Goal: Task Accomplishment & Management: Use online tool/utility

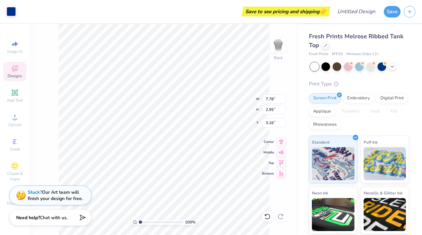
type input "4.23"
click at [13, 75] on span "Designs" at bounding box center [15, 75] width 15 height 5
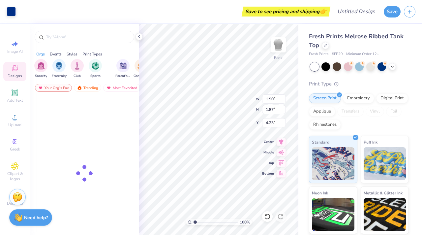
type input "1.06"
type input "1.21"
type input "4.56"
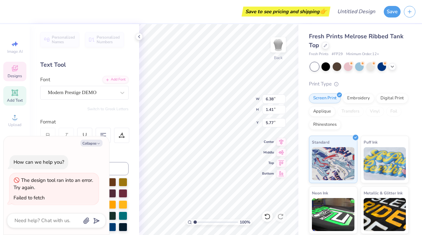
type textarea "x"
type input "6.64"
type textarea "x"
type textarea "Delta"
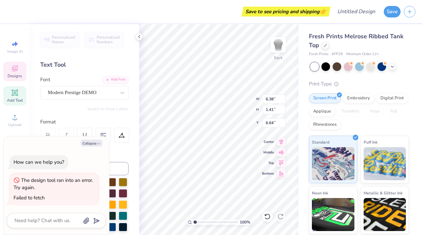
type textarea "x"
type textarea "Delta"
type textarea "x"
type textarea "Delt"
type textarea "x"
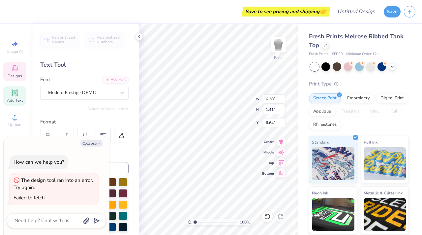
type textarea "Del"
type textarea "x"
type textarea "De"
type textarea "x"
type textarea "D"
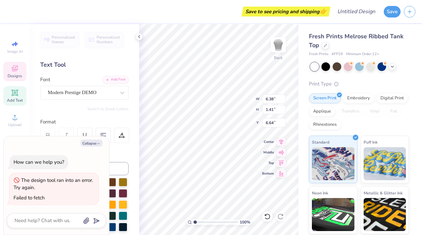
type textarea "x"
type textarea "P"
type textarea "x"
type textarea "Ph"
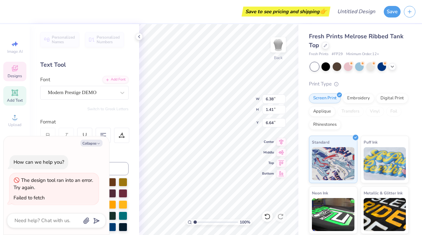
type textarea "x"
type textarea "Phi"
type textarea "x"
type textarea "Phi"
type textarea "x"
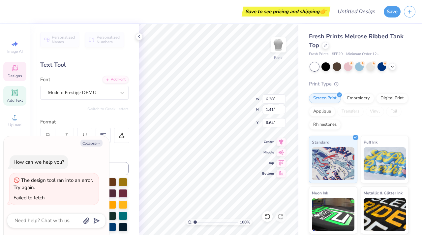
type textarea "Phi A"
type textarea "x"
type textarea "Phi Al"
type textarea "x"
type textarea "Phi Alp"
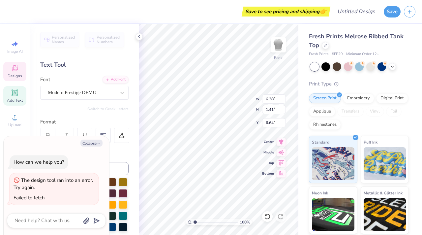
type textarea "x"
type textarea "Phi Alph"
type textarea "x"
type textarea "Phi Alpha"
type textarea "x"
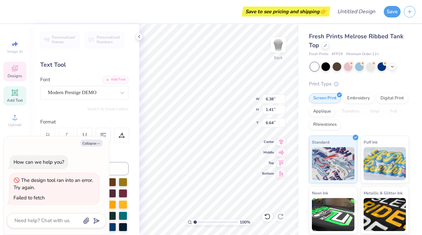
type textarea "Phi Alpha"
type textarea "x"
type textarea "Phi Alpha D"
type textarea "x"
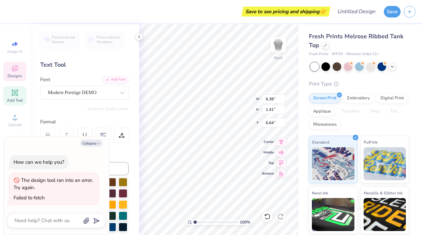
type textarea "Phi Alpha De"
type textarea "x"
type textarea "Phi Alpha Del"
type textarea "x"
type textarea "Phi Alpha Delt"
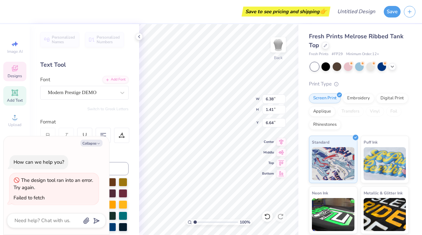
type textarea "x"
type textarea "Phi Alpha Delta"
type textarea "x"
type input "6.04"
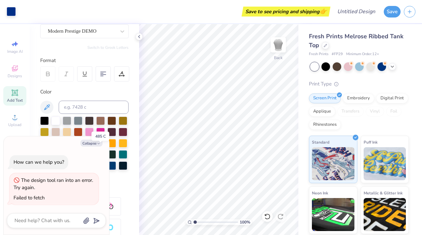
scroll to position [36, 0]
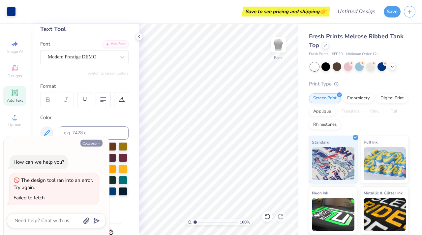
click at [94, 142] on button "Collapse" at bounding box center [91, 142] width 22 height 7
type textarea "x"
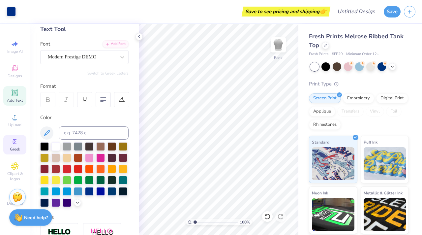
click at [15, 144] on icon at bounding box center [15, 142] width 8 height 8
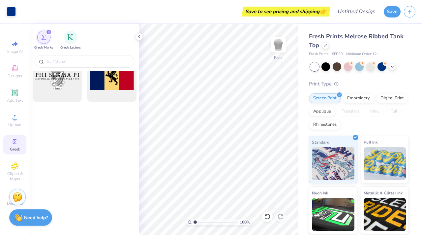
scroll to position [266, 0]
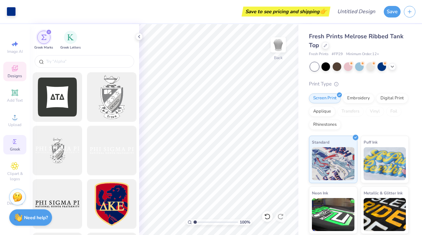
click at [16, 70] on icon at bounding box center [14, 69] width 5 height 4
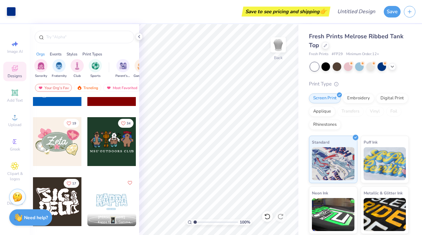
scroll to position [373, 0]
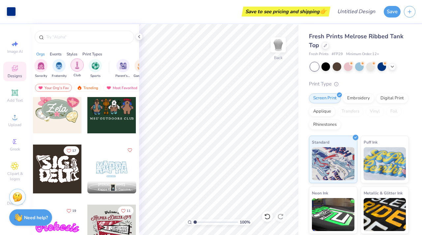
click at [78, 66] on img "filter for Club" at bounding box center [77, 65] width 7 height 8
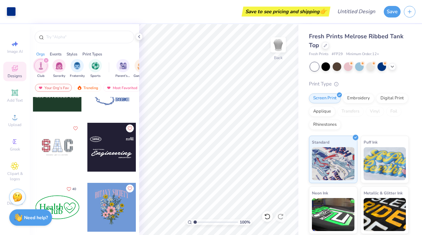
scroll to position [21, 0]
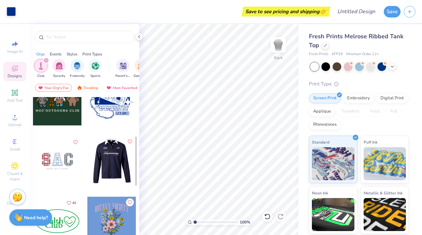
click at [127, 141] on icon "Like" at bounding box center [129, 141] width 5 height 5
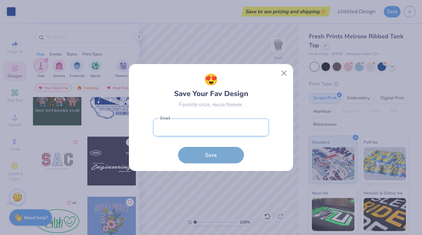
click at [200, 133] on input "email" at bounding box center [211, 127] width 116 height 18
type input "[EMAIL_ADDRESS][DOMAIN_NAME]"
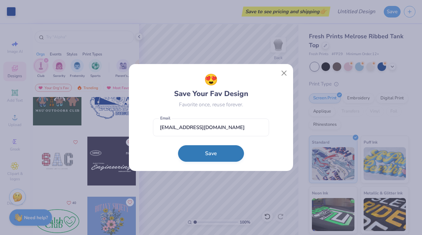
click at [210, 151] on button "Save" at bounding box center [211, 153] width 66 height 16
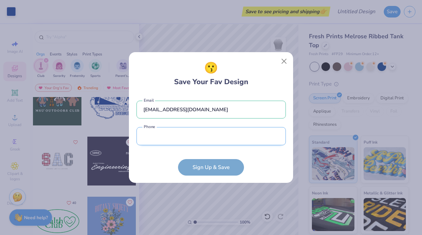
click at [191, 140] on input "tel" at bounding box center [211, 136] width 149 height 18
type input "[PHONE_NUMBER]"
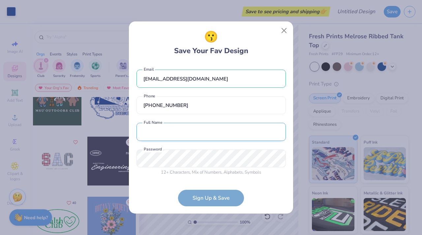
click at [186, 136] on input "text" at bounding box center [211, 132] width 149 height 18
type input "[PERSON_NAME]"
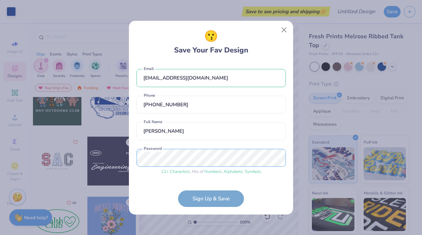
scroll to position [23, 0]
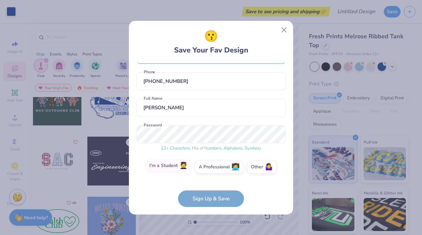
click at [174, 165] on label "I'm a Student 🧑‍🎓" at bounding box center [168, 165] width 46 height 13
click at [209, 190] on input "I'm a Student 🧑‍🎓" at bounding box center [211, 192] width 4 height 4
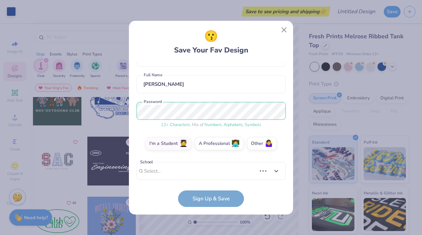
click at [200, 172] on div "Use Up and Down to choose options, press Enter to select the currently focused …" at bounding box center [211, 181] width 149 height 38
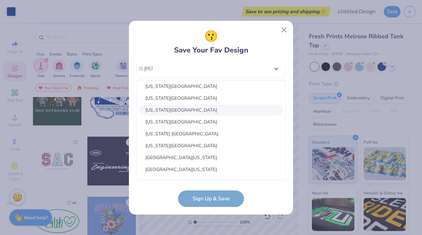
scroll to position [50, 0]
click at [195, 148] on div "[US_STATE][GEOGRAPHIC_DATA]" at bounding box center [210, 144] width 143 height 11
type input "[PERSON_NAME]"
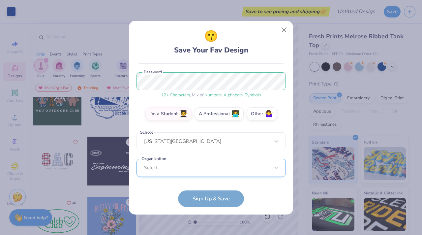
click at [200, 168] on div "Select..." at bounding box center [211, 168] width 149 height 18
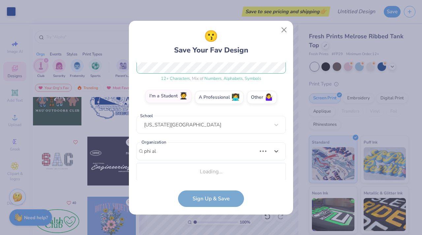
scroll to position [175, 0]
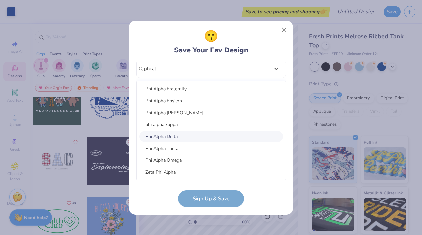
click at [188, 136] on div "Phi Alpha Delta" at bounding box center [210, 136] width 143 height 11
type input "phi al"
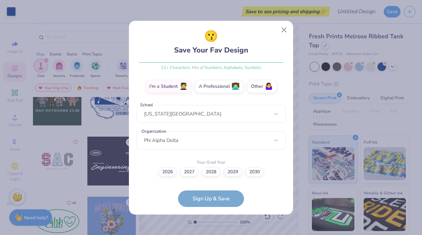
scroll to position [104, 0]
click at [173, 170] on label "2026" at bounding box center [167, 171] width 18 height 9
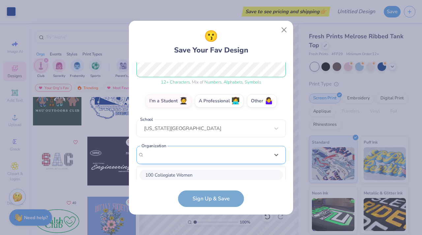
click at [217, 160] on div "[EMAIL_ADDRESS][DOMAIN_NAME] Email [PHONE_NUMBER] Phone [PERSON_NAME] Full Name…" at bounding box center [211, 120] width 149 height 117
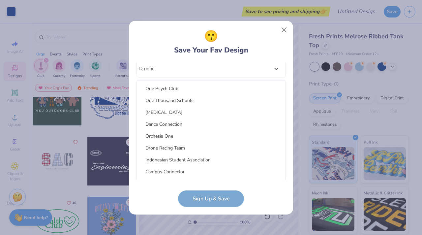
scroll to position [808, 0]
type input "none"
click at [212, 200] on form "[EMAIL_ADDRESS][DOMAIN_NAME] Email [PHONE_NUMBER] Phone [PERSON_NAME] Full Name…" at bounding box center [211, 134] width 149 height 144
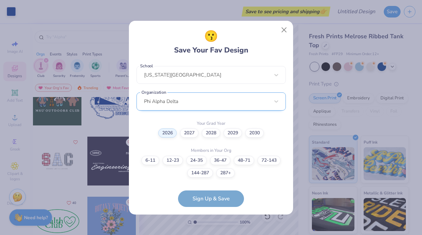
click at [209, 106] on div "Phi Alpha Delta" at bounding box center [211, 101] width 149 height 18
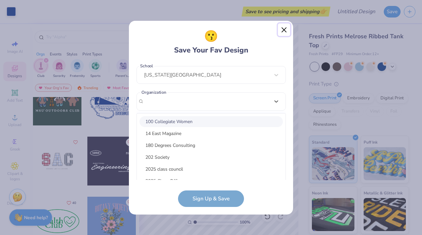
click at [286, 27] on button "Close" at bounding box center [284, 29] width 13 height 13
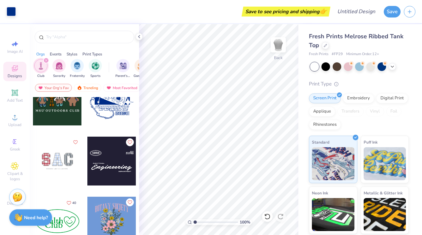
click at [129, 145] on div at bounding box center [111, 160] width 49 height 49
type input "8.50"
click at [128, 142] on icon "Like" at bounding box center [130, 141] width 4 height 4
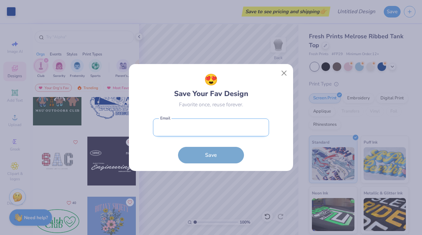
click at [189, 121] on input "email" at bounding box center [211, 127] width 116 height 18
type input "[EMAIL_ADDRESS][DOMAIN_NAME]"
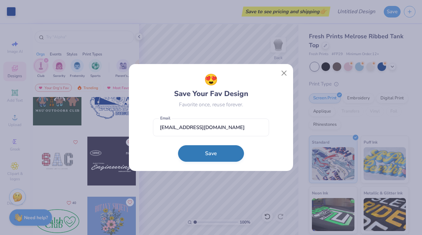
click at [200, 154] on button "Save" at bounding box center [211, 153] width 66 height 16
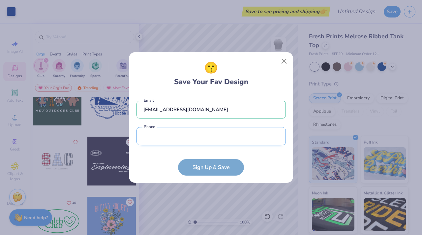
click at [197, 140] on input "tel" at bounding box center [211, 136] width 149 height 18
type input "[PHONE_NUMBER]"
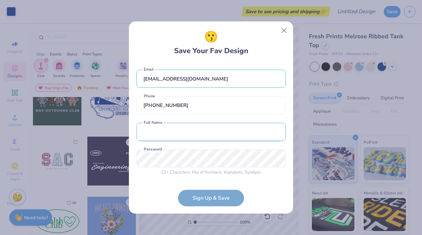
click at [192, 135] on input "text" at bounding box center [211, 132] width 149 height 18
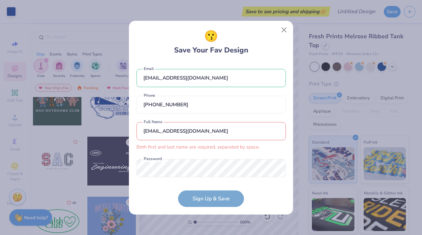
scroll to position [9, 0]
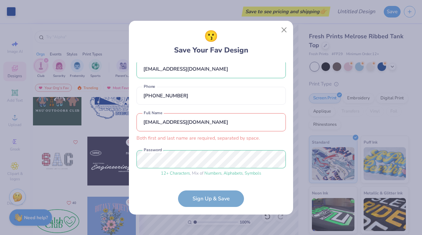
drag, startPoint x: 220, startPoint y: 123, endPoint x: 139, endPoint y: 126, distance: 80.2
click at [139, 126] on input "[EMAIL_ADDRESS][DOMAIN_NAME]" at bounding box center [211, 122] width 149 height 18
type input "[PERSON_NAME]"
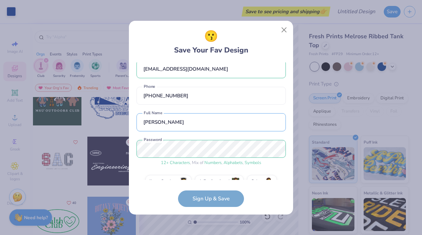
scroll to position [23, 0]
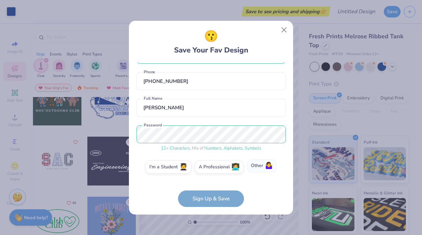
click at [265, 165] on span "🤷‍♀️" at bounding box center [269, 166] width 8 height 8
click at [213, 190] on input "Other 🤷‍♀️" at bounding box center [211, 192] width 4 height 4
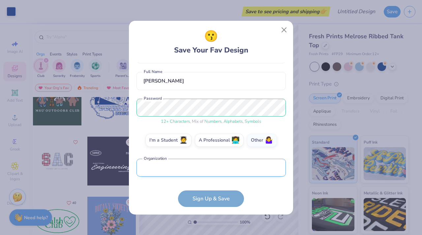
click at [230, 169] on input "text" at bounding box center [211, 168] width 149 height 18
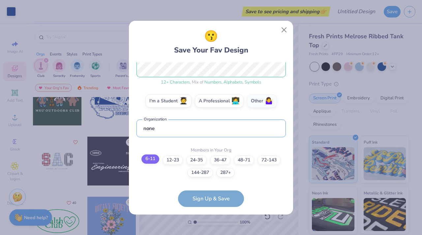
type input "none"
click at [152, 158] on label "6-11" at bounding box center [150, 158] width 18 height 9
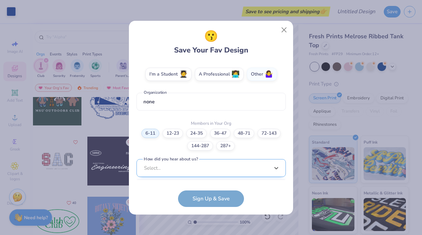
click at [205, 169] on div "option Word of Mouth focused, 8 of 15. 15 results available. Use Up and Down to…" at bounding box center [211, 219] width 149 height 120
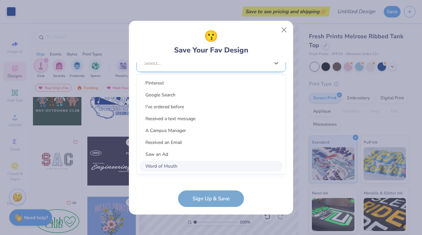
scroll to position [215, 0]
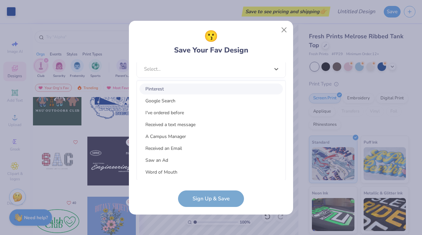
click at [209, 84] on div "Pinterest" at bounding box center [210, 88] width 143 height 11
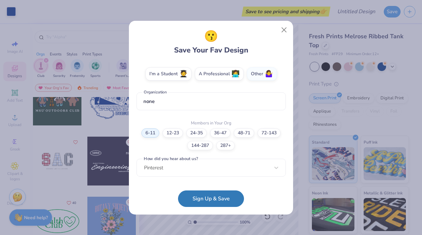
scroll to position [116, 0]
click at [220, 202] on button "Sign Up & Save" at bounding box center [211, 197] width 66 height 16
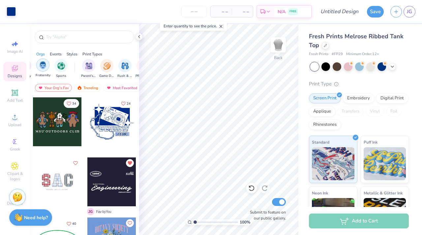
scroll to position [0, 52]
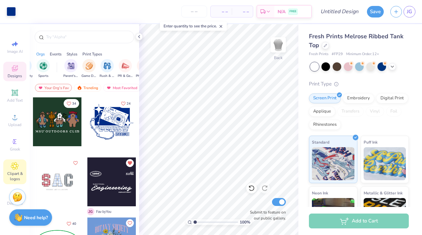
click at [15, 162] on icon at bounding box center [14, 165] width 7 height 7
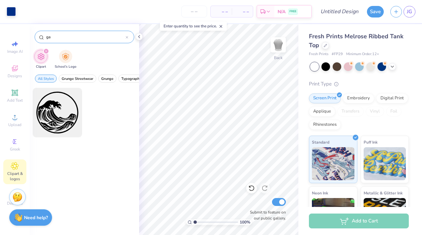
type input "g"
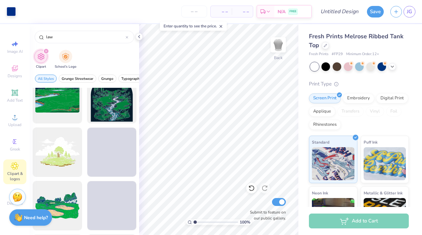
scroll to position [494, 0]
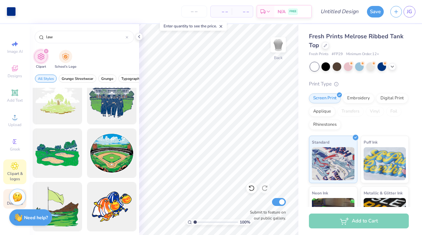
type input "law"
click at [7, 203] on span "Decorate" at bounding box center [15, 202] width 16 height 5
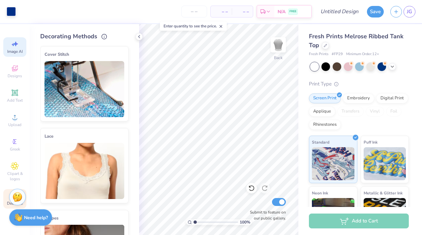
click at [14, 52] on span "Image AI" at bounding box center [14, 51] width 15 height 5
select select "4"
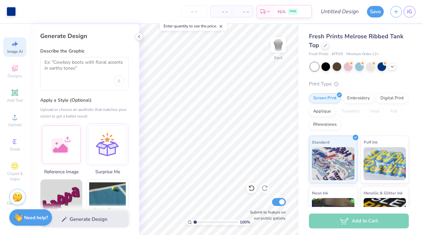
click at [76, 77] on div at bounding box center [84, 73] width 88 height 33
click at [76, 64] on textarea at bounding box center [85, 67] width 80 height 16
type textarea "a"
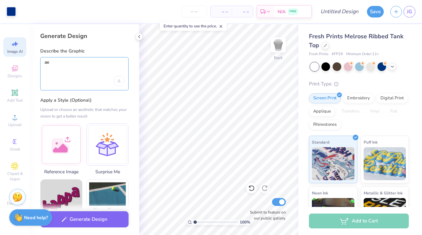
type textarea "a"
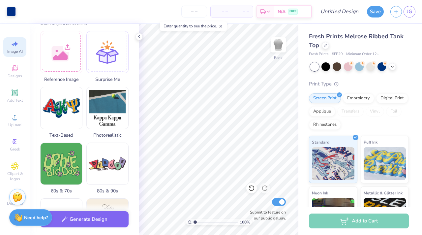
scroll to position [98, 0]
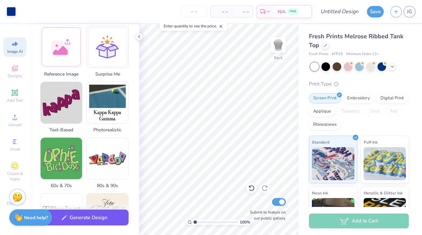
type textarea "outline of a judges [PERSON_NAME]"
click at [77, 218] on button "Generate Design" at bounding box center [84, 217] width 88 height 16
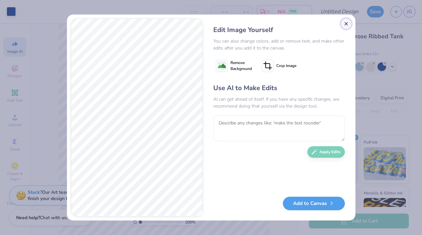
click at [346, 20] on button "Close" at bounding box center [346, 23] width 11 height 11
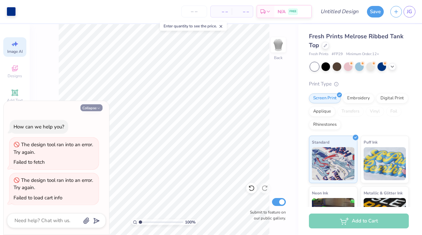
click at [93, 107] on button "Collapse" at bounding box center [91, 107] width 22 height 7
type textarea "x"
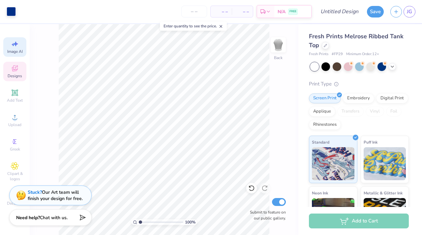
click at [18, 72] on div "Designs" at bounding box center [14, 71] width 23 height 19
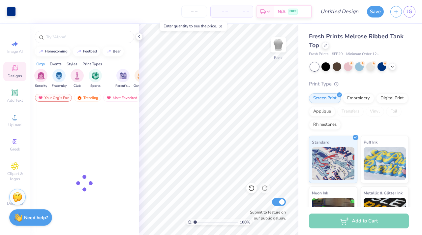
scroll to position [0, 0]
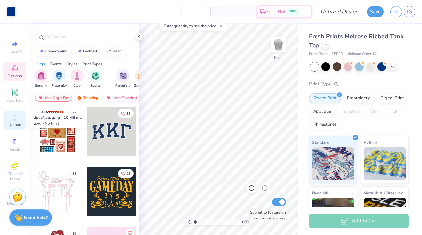
click at [15, 112] on div "Upload" at bounding box center [14, 119] width 23 height 19
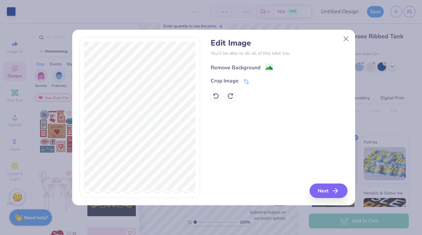
click at [266, 66] on image at bounding box center [268, 67] width 7 height 7
click at [336, 194] on button "Next" at bounding box center [330, 190] width 38 height 15
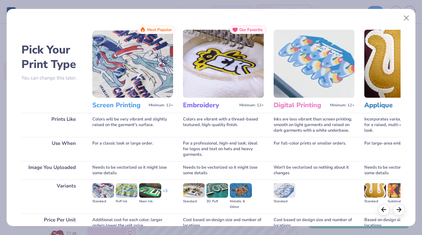
click at [146, 55] on img at bounding box center [132, 64] width 81 height 68
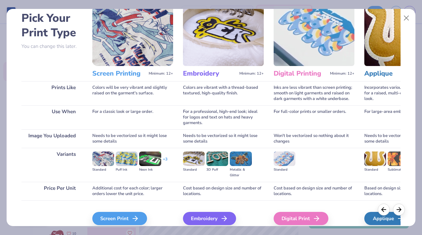
scroll to position [61, 0]
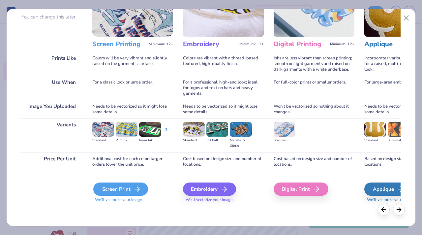
click at [120, 189] on div "Screen Print" at bounding box center [120, 188] width 55 height 13
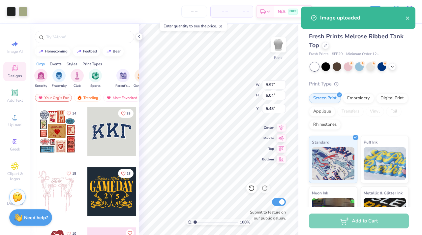
type input "8.50"
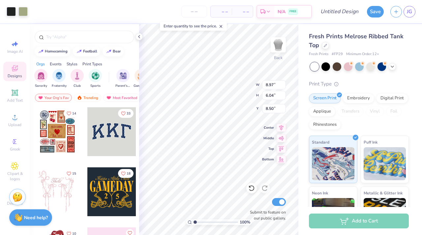
type input "2.68"
type input "1.80"
type input "7.86"
type input "1.13"
type input "0.99"
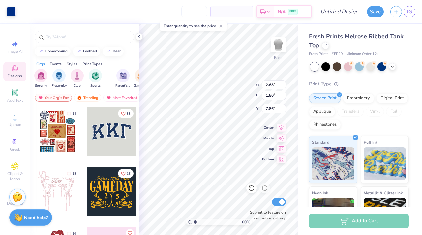
type input "4.67"
type input "4.19"
type input "6.35"
type input "10.58"
type input "2.68"
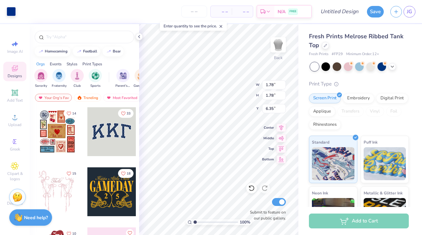
type input "1.80"
type input "10.58"
drag, startPoint x: 276, startPoint y: 83, endPoint x: 263, endPoint y: 83, distance: 12.9
click at [263, 83] on input "1.78" at bounding box center [274, 84] width 24 height 9
type input "2.80"
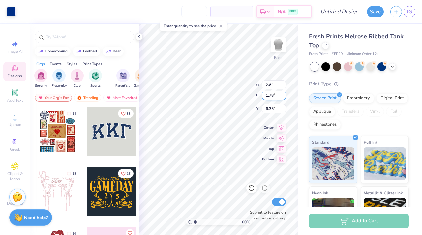
type input "2.79"
type input "5.85"
click at [273, 95] on input "2.79" at bounding box center [274, 95] width 24 height 9
click at [283, 98] on input "2.78" at bounding box center [274, 95] width 24 height 9
click at [283, 97] on input "2.77" at bounding box center [274, 95] width 24 height 9
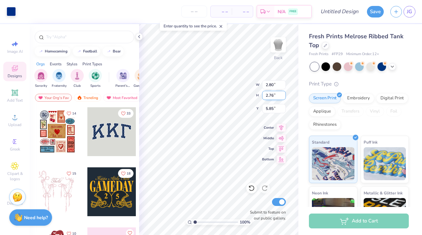
click at [283, 97] on input "2.76" at bounding box center [274, 95] width 24 height 9
click at [283, 97] on input "2.75" at bounding box center [274, 95] width 24 height 9
click at [283, 97] on input "2.74" at bounding box center [274, 95] width 24 height 9
click at [283, 97] on input "2.73" at bounding box center [274, 95] width 24 height 9
type input "2.72"
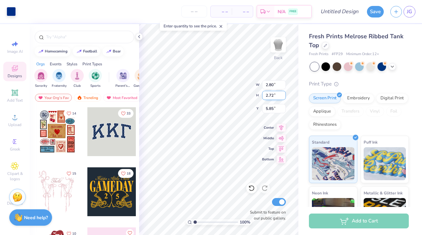
click at [283, 97] on input "2.72" at bounding box center [274, 95] width 24 height 9
click at [276, 96] on input "2.79" at bounding box center [274, 95] width 24 height 9
click at [276, 109] on input "5.85" at bounding box center [274, 108] width 24 height 9
type input "2.68"
type input "1.80"
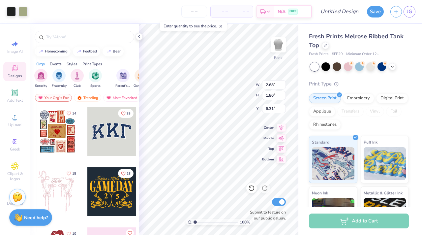
type input "10.34"
type input "2.80"
type input "2.79"
type input "5.85"
type input "8.97"
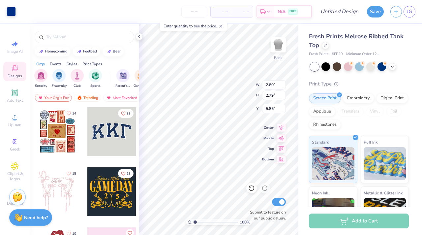
type input "1.25"
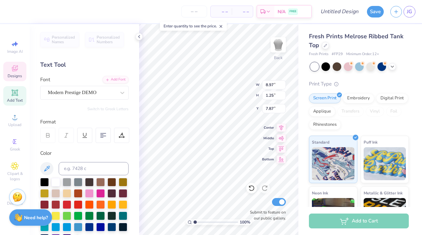
type input "9.71"
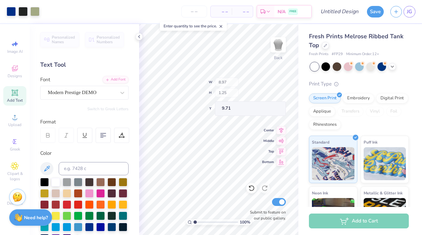
type input "2.80"
type input "2.79"
type input "5.85"
type input "1.79"
type input "0.90"
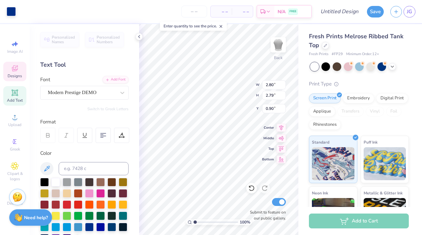
type input "2.68"
type input "1.80"
type input "10.34"
type input "2.80"
type input "2.79"
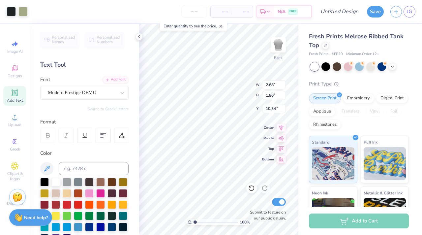
type input "0.90"
type input "3.27"
type input "3.25"
type input "0.91"
type input "2.68"
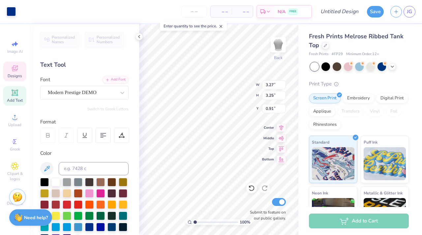
type input "1.80"
type input "1.63"
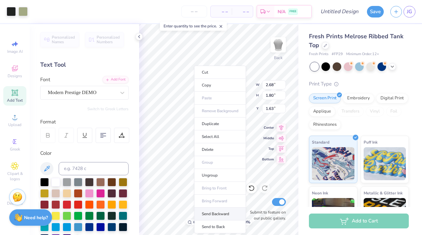
click at [222, 211] on li "Send Backward" at bounding box center [220, 213] width 52 height 13
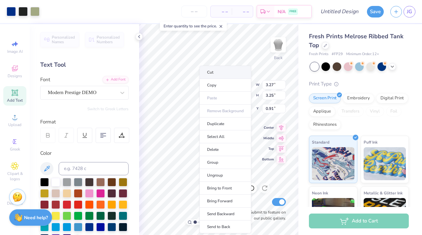
click at [241, 67] on li "Cut" at bounding box center [226, 72] width 52 height 13
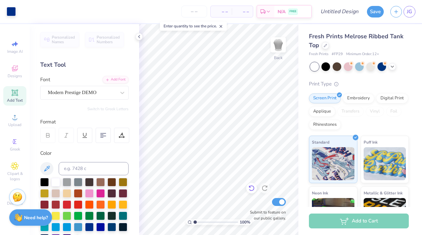
click at [252, 188] on icon at bounding box center [251, 188] width 7 height 7
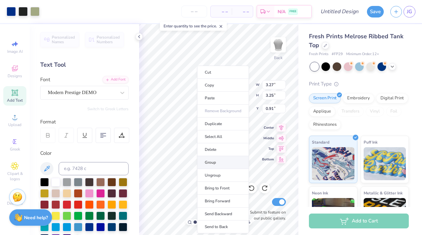
click at [231, 160] on li "Group" at bounding box center [223, 162] width 52 height 13
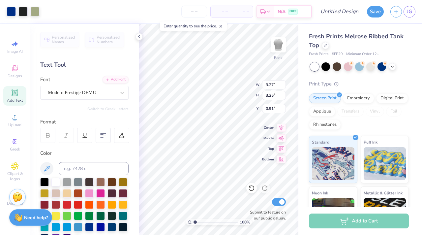
type input "1.95"
type input "1.94"
type input "4.16"
type input "0.93"
type input "1.35"
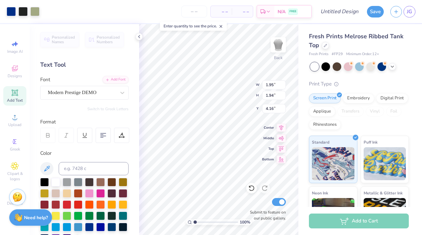
type input "4.50"
type input "6.67"
type input "1.95"
type input "1.94"
type input "4.16"
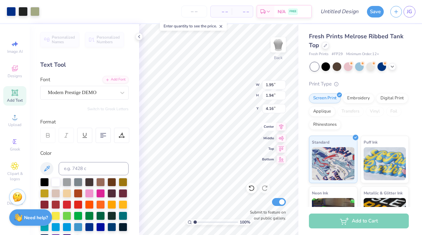
type input "8.97"
type input "1.25"
type input "6.67"
type input "1.95"
type input "1.94"
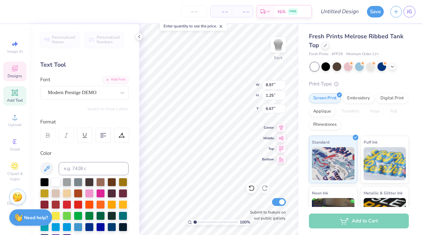
type input "4.16"
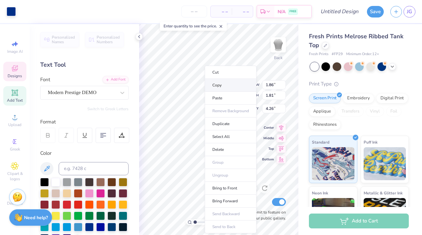
click at [219, 83] on li "Copy" at bounding box center [231, 85] width 52 height 13
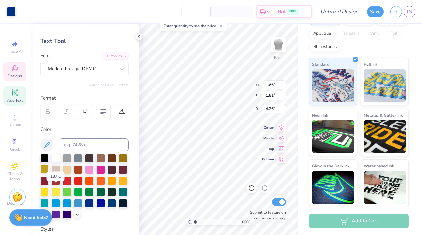
scroll to position [27, 0]
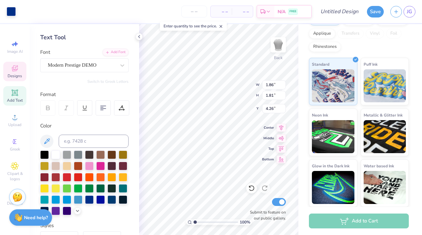
type input "1.95"
type input "1.94"
type input "4.16"
click at [85, 203] on div at bounding box center [89, 199] width 9 height 9
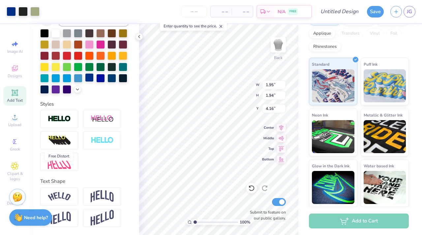
scroll to position [160, 0]
click at [13, 72] on icon at bounding box center [15, 68] width 8 height 8
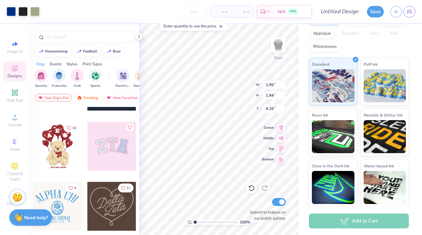
scroll to position [0, 0]
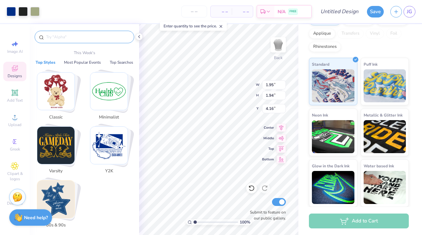
click at [70, 37] on input "text" at bounding box center [88, 37] width 84 height 7
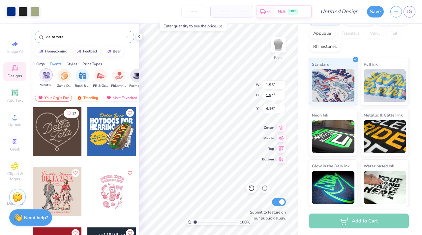
scroll to position [0, 81]
type input "delta zeta"
click at [42, 79] on div "filter for Parent's Weekend" at bounding box center [42, 74] width 13 height 13
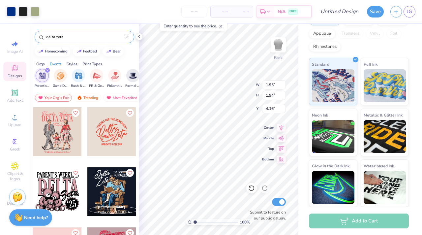
click at [127, 35] on div at bounding box center [127, 37] width 3 height 6
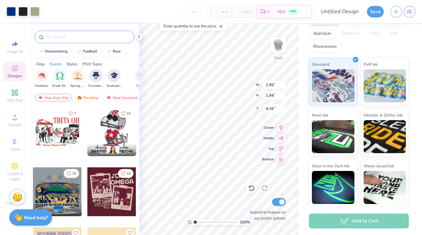
scroll to position [0, 243]
click at [58, 78] on img "filter for Greek Week" at bounding box center [62, 75] width 8 height 8
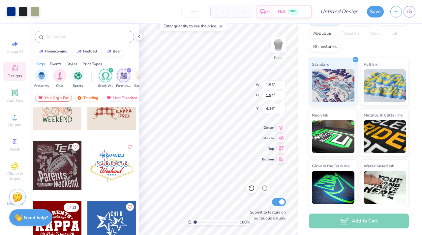
scroll to position [0, 27]
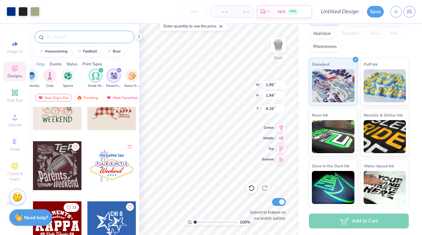
click at [119, 69] on div "filter for Parent's Weekend" at bounding box center [119, 70] width 6 height 6
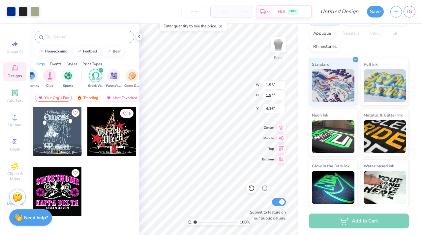
scroll to position [0, 11]
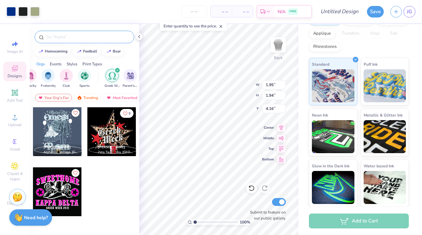
click at [116, 71] on icon "filter for Greek Week" at bounding box center [117, 70] width 3 height 3
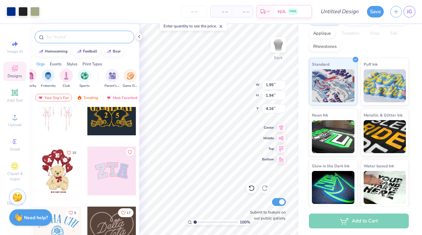
scroll to position [0, 0]
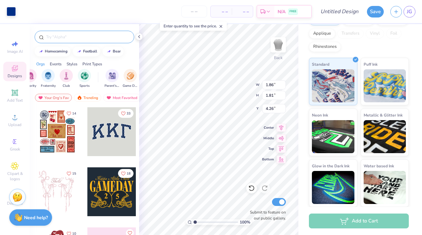
type input "8.97"
type input "1.25"
type input "6.67"
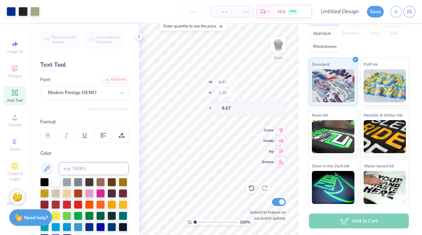
type input "1.86"
type input "1.81"
type input "4.26"
click at [16, 70] on icon at bounding box center [14, 69] width 5 height 4
